Goal: Find contact information: Find contact information

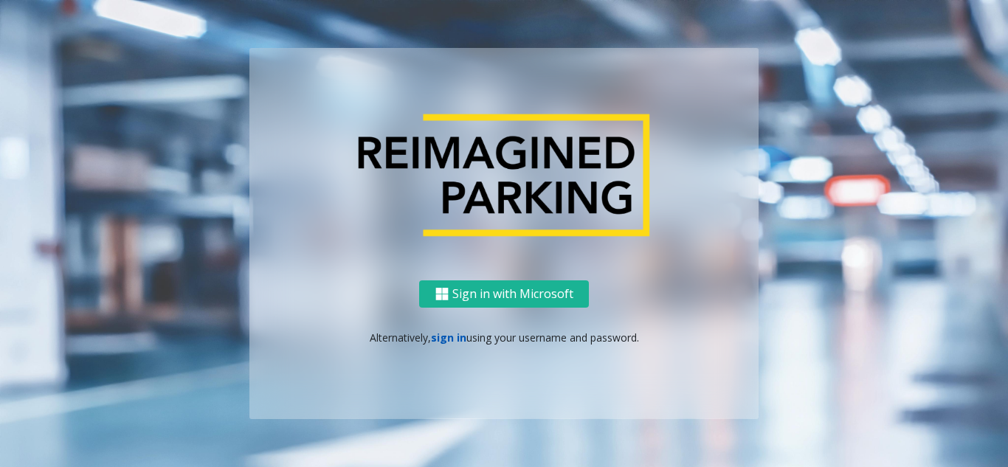
click at [437, 342] on link "sign in" at bounding box center [448, 338] width 35 height 14
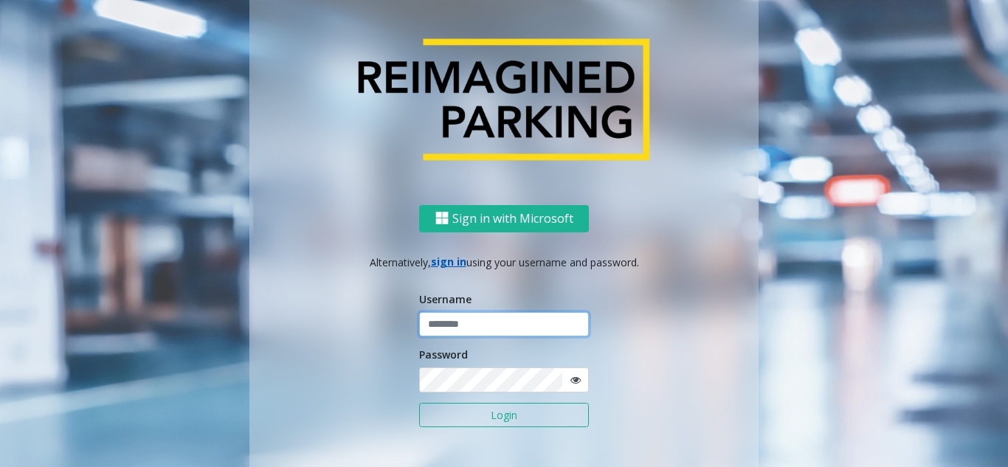
type input "*******"
click at [484, 423] on button "Login" at bounding box center [504, 415] width 170 height 25
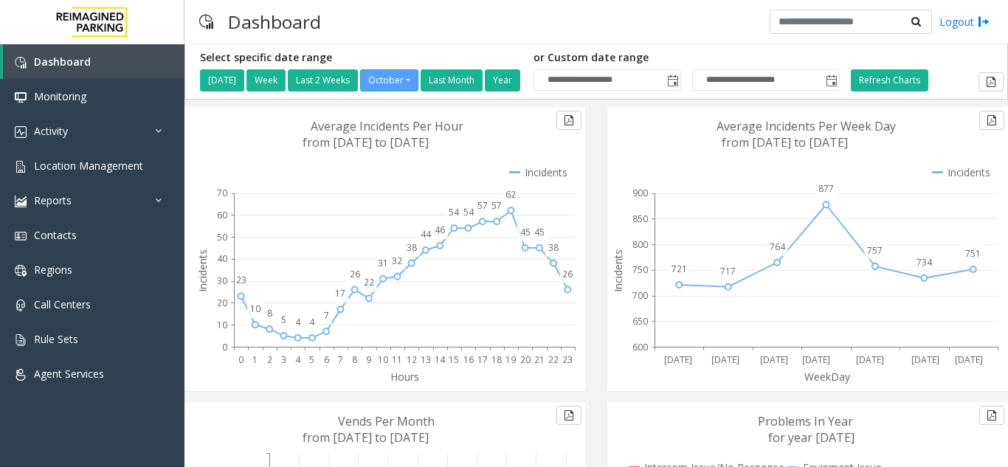
click at [589, 195] on div "Hours 0 1 2 3 4 5 6 7 8 9 10 11 12 13 14 15 16 17 18 19 20 21 22 23 23 10 8 5 4…" at bounding box center [384, 254] width 423 height 295
drag, startPoint x: 713, startPoint y: 122, endPoint x: 801, endPoint y: 137, distance: 89.7
click at [801, 137] on g "WeekDay [DATE] [DATE] [DATE] [DATE] [DATE] [DATE] [DATE] 721 717 764 877 757 73…" at bounding box center [804, 249] width 395 height 284
drag, startPoint x: 930, startPoint y: 156, endPoint x: 733, endPoint y: 131, distance: 199.2
click at [741, 134] on g "WeekDay [DATE] [DATE] [DATE] [DATE] [DATE] [DATE] [DATE] 721 717 764 877 757 73…" at bounding box center [804, 249] width 395 height 284
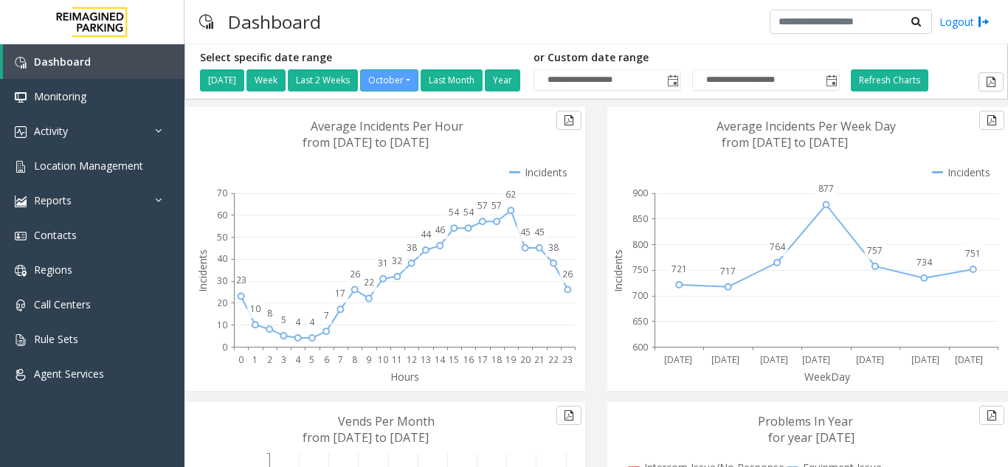
drag, startPoint x: 510, startPoint y: 142, endPoint x: 327, endPoint y: 141, distance: 183.0
click at [327, 141] on g "Hours 0 1 2 3 4 5 6 7 8 9 10 11 12 13 14 15 16 17 18 19 20 21 22 23 23 10 8 5 4…" at bounding box center [385, 249] width 387 height 284
drag, startPoint x: 325, startPoint y: 140, endPoint x: 406, endPoint y: 138, distance: 81.2
click at [406, 138] on text "from [DATE] to [DATE]" at bounding box center [365, 142] width 126 height 16
click at [404, 136] on text "from [DATE] to [DATE]" at bounding box center [365, 142] width 126 height 16
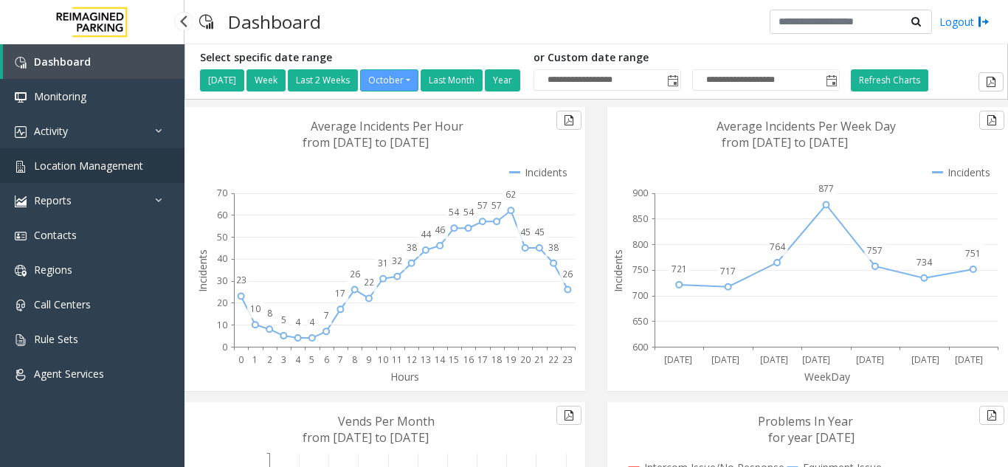
click at [95, 161] on span "Location Management" at bounding box center [88, 166] width 109 height 14
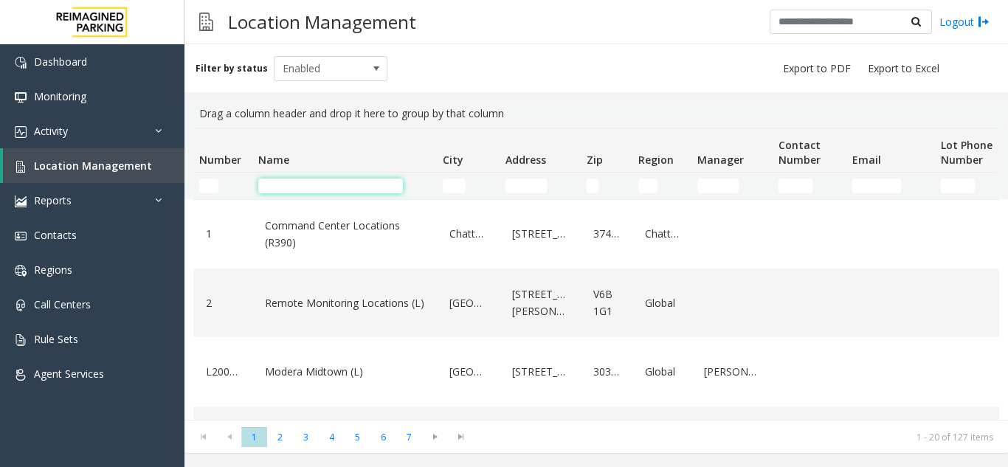
click at [295, 183] on input "Name Filter" at bounding box center [330, 186] width 145 height 15
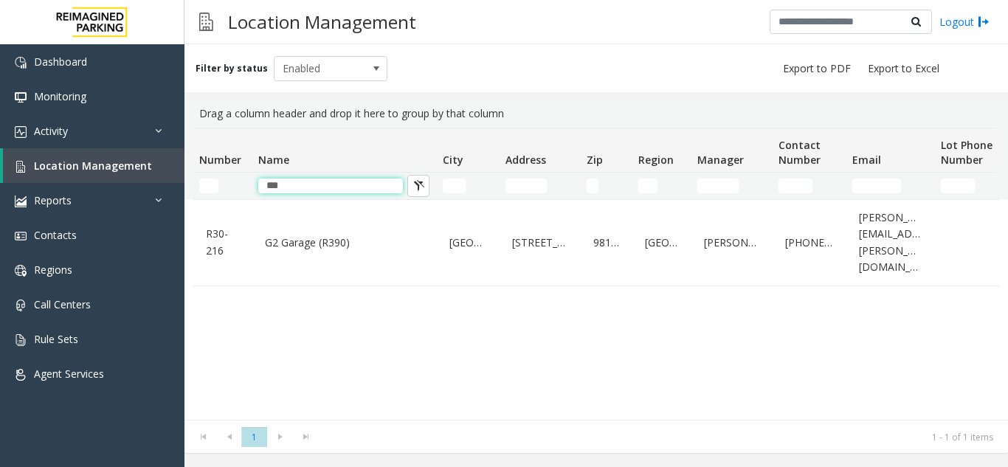
type input "**"
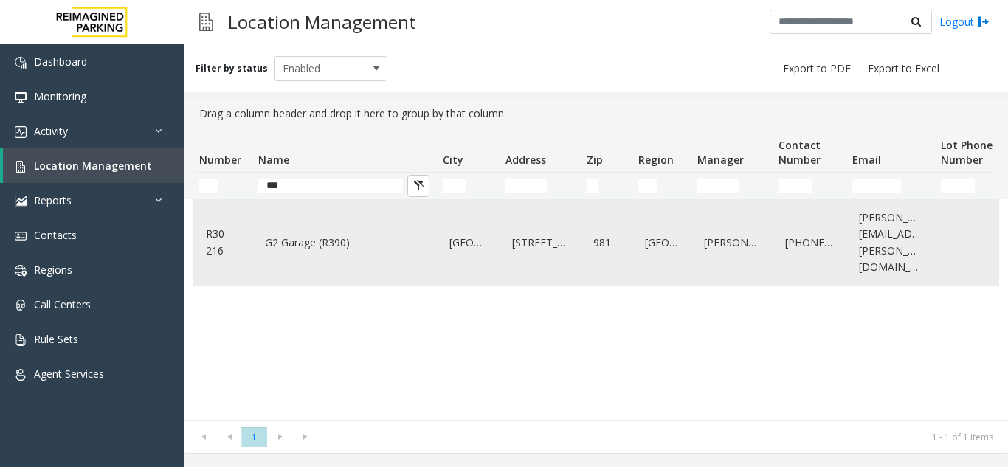
click at [400, 239] on link "G2 Garage (R390)" at bounding box center [344, 243] width 167 height 24
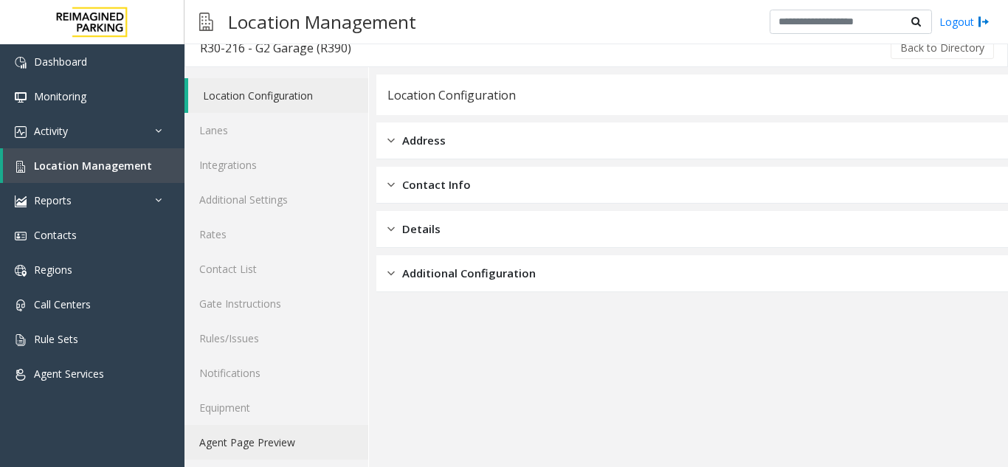
scroll to position [19, 0]
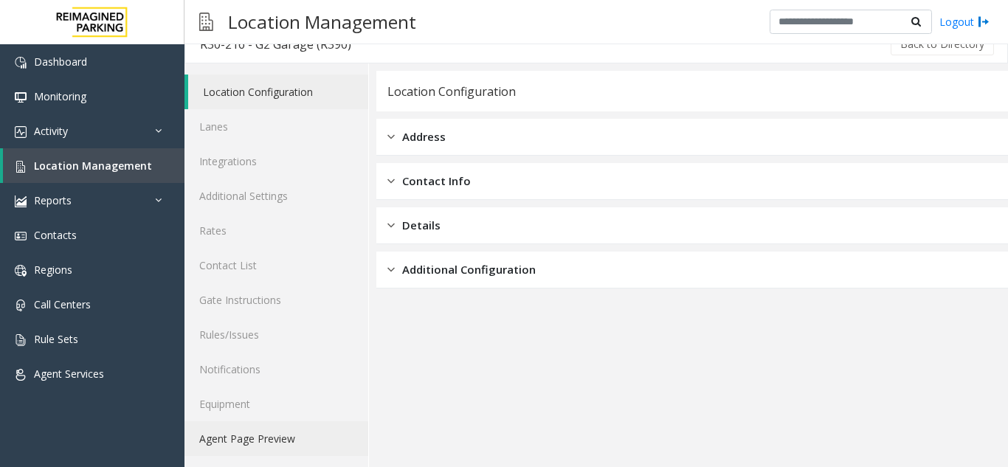
click at [266, 434] on link "Agent Page Preview" at bounding box center [276, 438] width 184 height 35
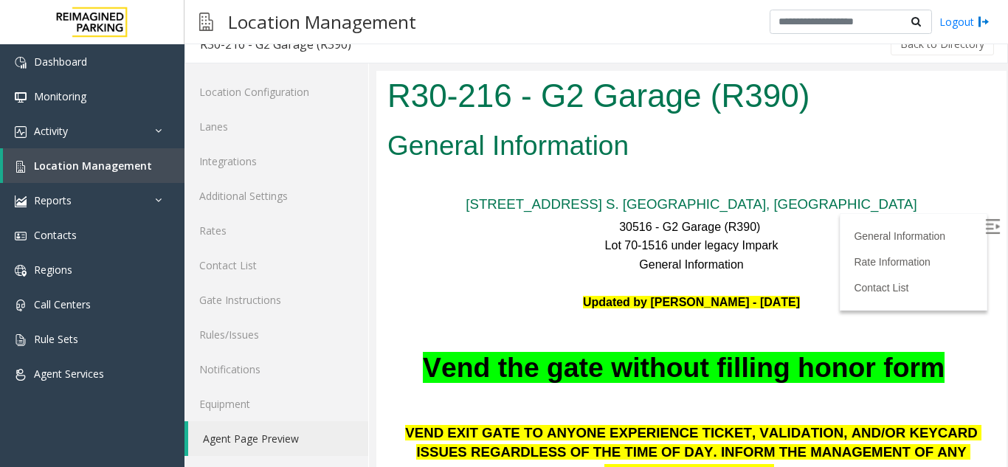
click at [985, 226] on img at bounding box center [992, 226] width 15 height 15
click at [244, 126] on link "Lanes" at bounding box center [276, 126] width 184 height 35
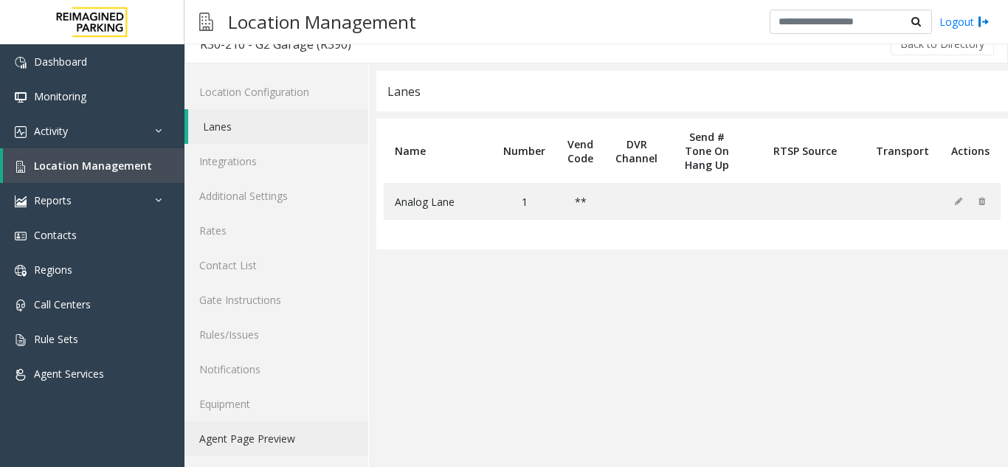
click at [276, 437] on link "Agent Page Preview" at bounding box center [276, 438] width 184 height 35
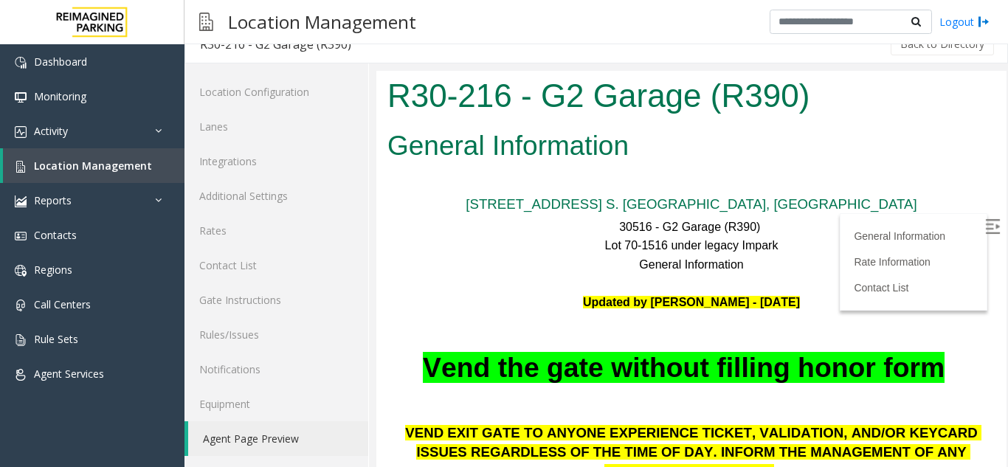
click at [985, 224] on img at bounding box center [992, 226] width 15 height 15
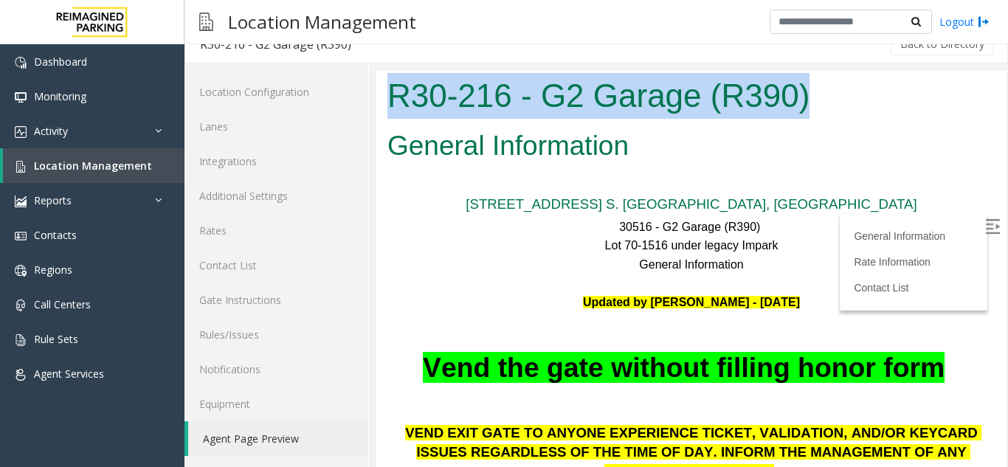
drag, startPoint x: 816, startPoint y: 94, endPoint x: 378, endPoint y: 100, distance: 437.5
click at [378, 100] on div "R30-216 - G2 Garage (R390)" at bounding box center [691, 98] width 630 height 54
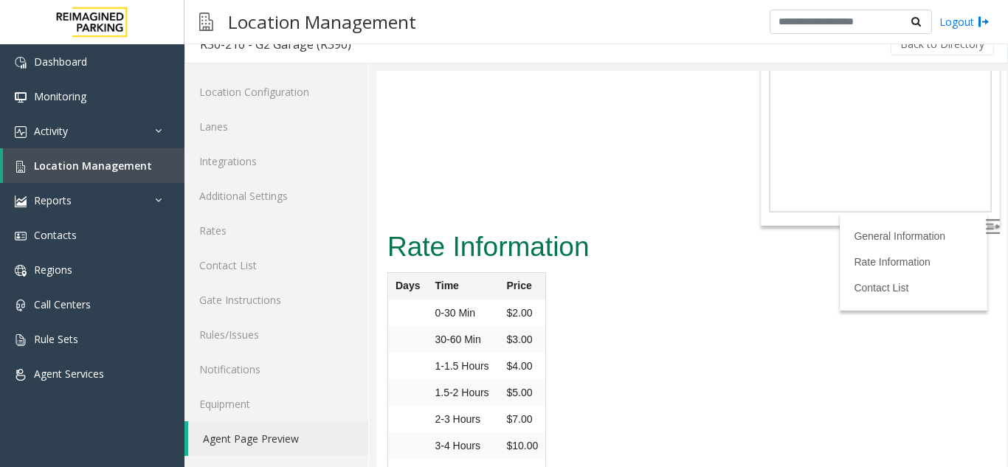
scroll to position [4187, 0]
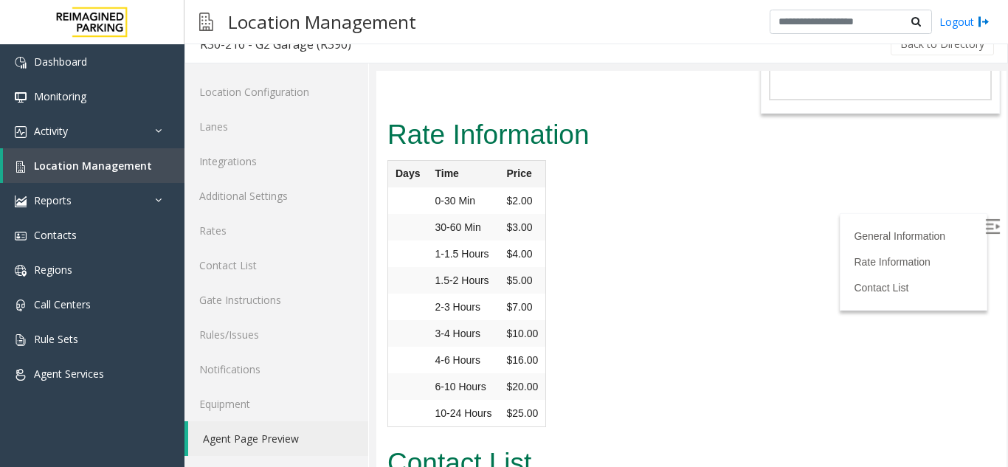
drag, startPoint x: 643, startPoint y: 336, endPoint x: 554, endPoint y: 333, distance: 88.6
copy link "206.714.6317"
drag, startPoint x: 480, startPoint y: 331, endPoint x: 394, endPoint y: 336, distance: 86.5
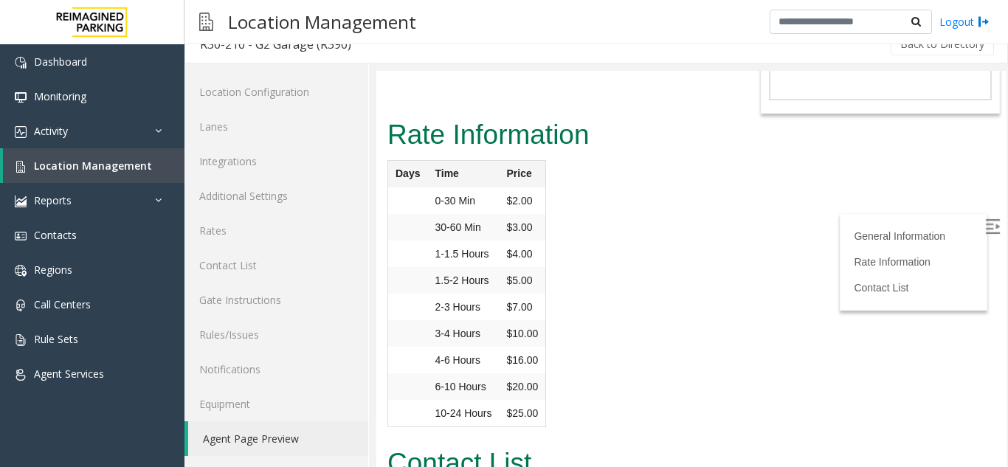
drag, startPoint x: 628, startPoint y: 374, endPoint x: 554, endPoint y: 375, distance: 73.8
copy link "[PHONE_NUMBER]"
drag, startPoint x: 502, startPoint y: 373, endPoint x: 388, endPoint y: 375, distance: 113.6
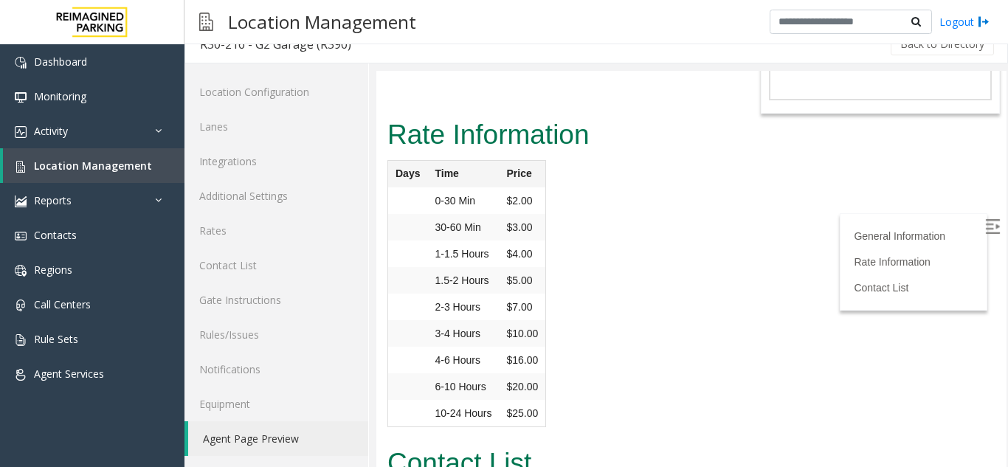
drag, startPoint x: 628, startPoint y: 406, endPoint x: 572, endPoint y: 417, distance: 57.0
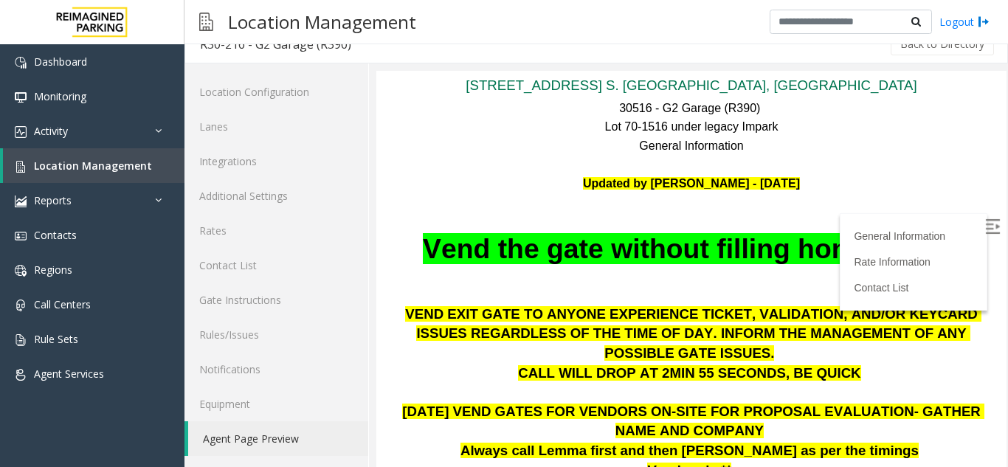
scroll to position [0, 0]
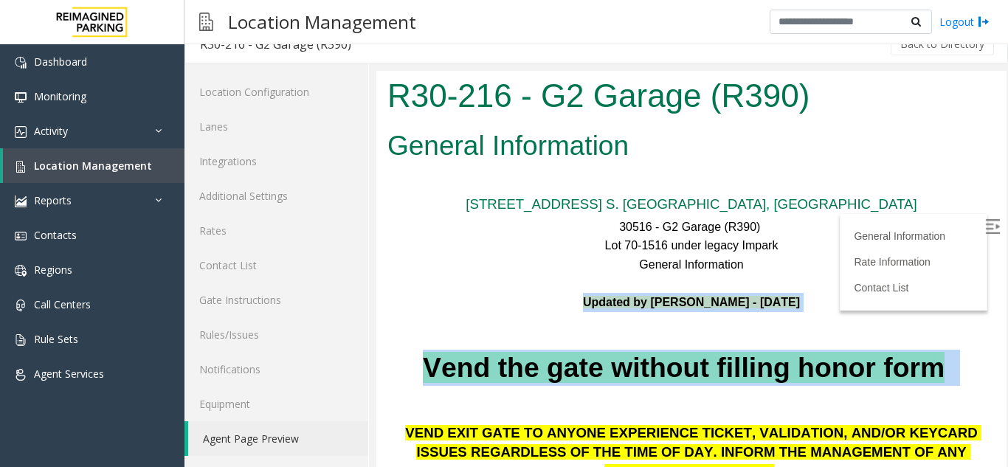
drag, startPoint x: 569, startPoint y: 305, endPoint x: 795, endPoint y: 390, distance: 241.9
click at [795, 390] on div "General Information Updated by [PERSON_NAME] - [DATE] Vend the gate without fil…" at bounding box center [691, 329] width 608 height 149
click at [795, 390] on p at bounding box center [691, 395] width 608 height 19
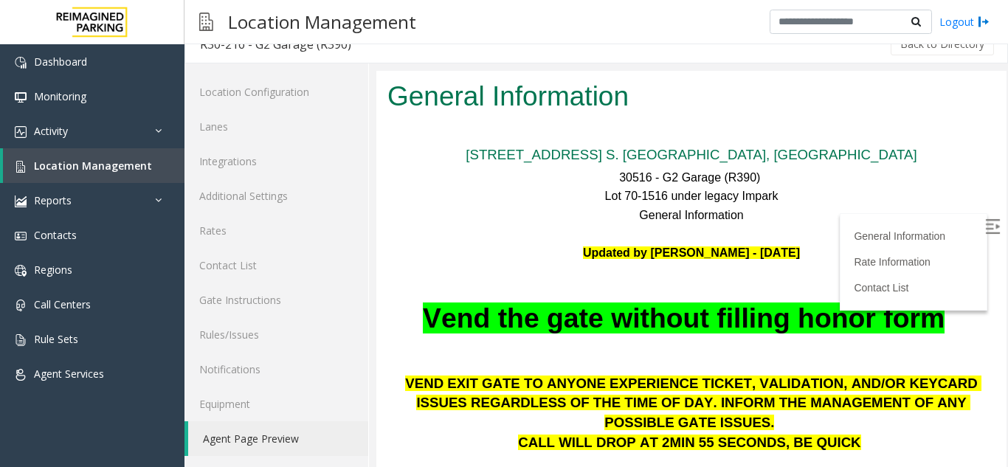
scroll to position [74, 0]
